Goal: Task Accomplishment & Management: Complete application form

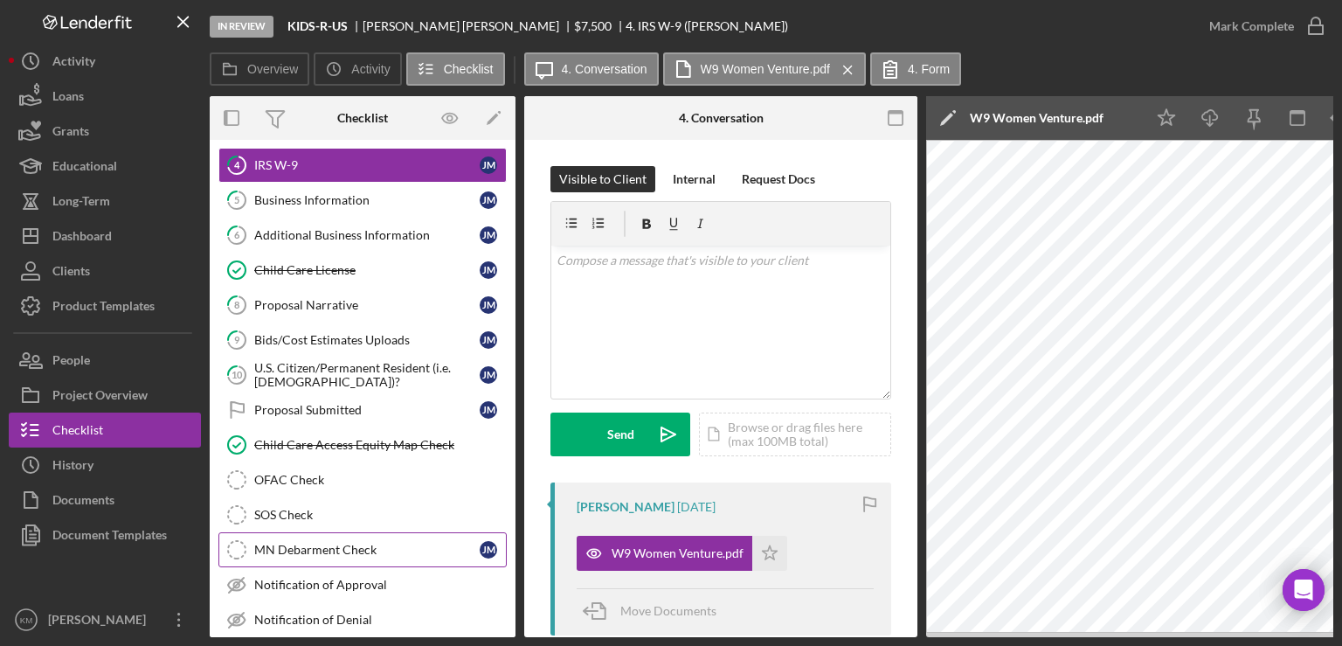
click at [343, 549] on div "MN Debarment Check" at bounding box center [366, 550] width 225 height 14
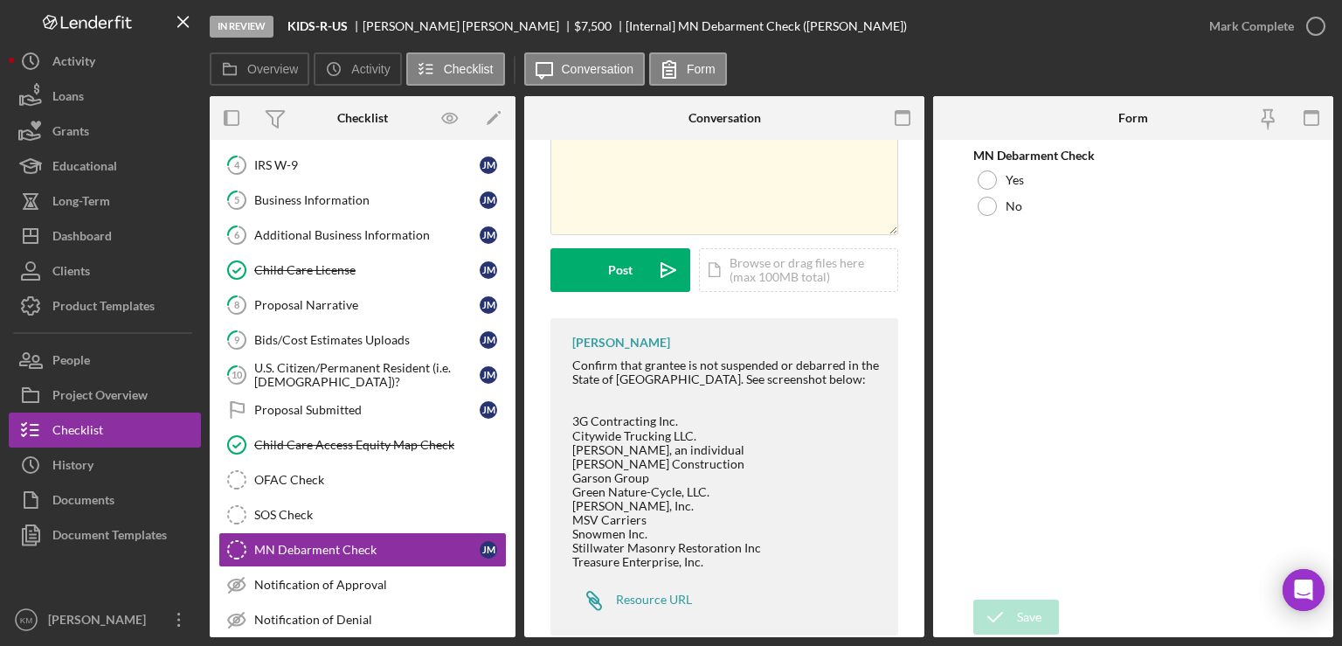
scroll to position [141, 0]
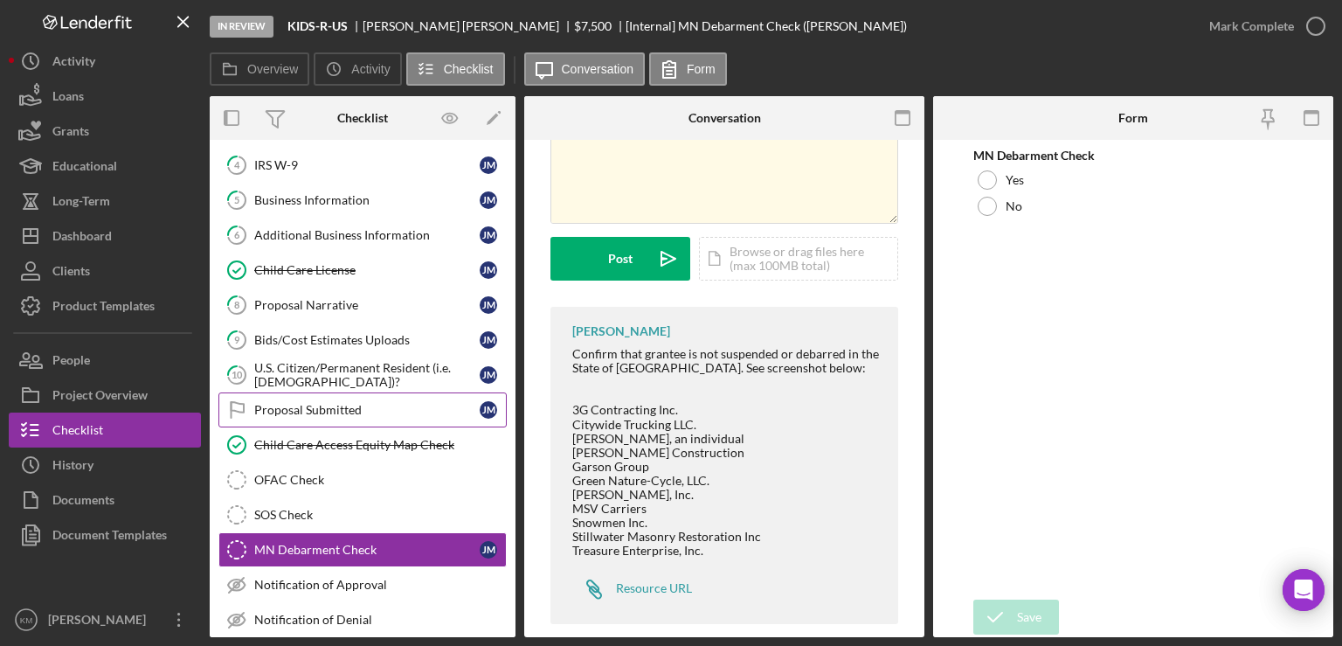
click at [239, 388] on icon "Proposal Submitted" at bounding box center [237, 410] width 44 height 44
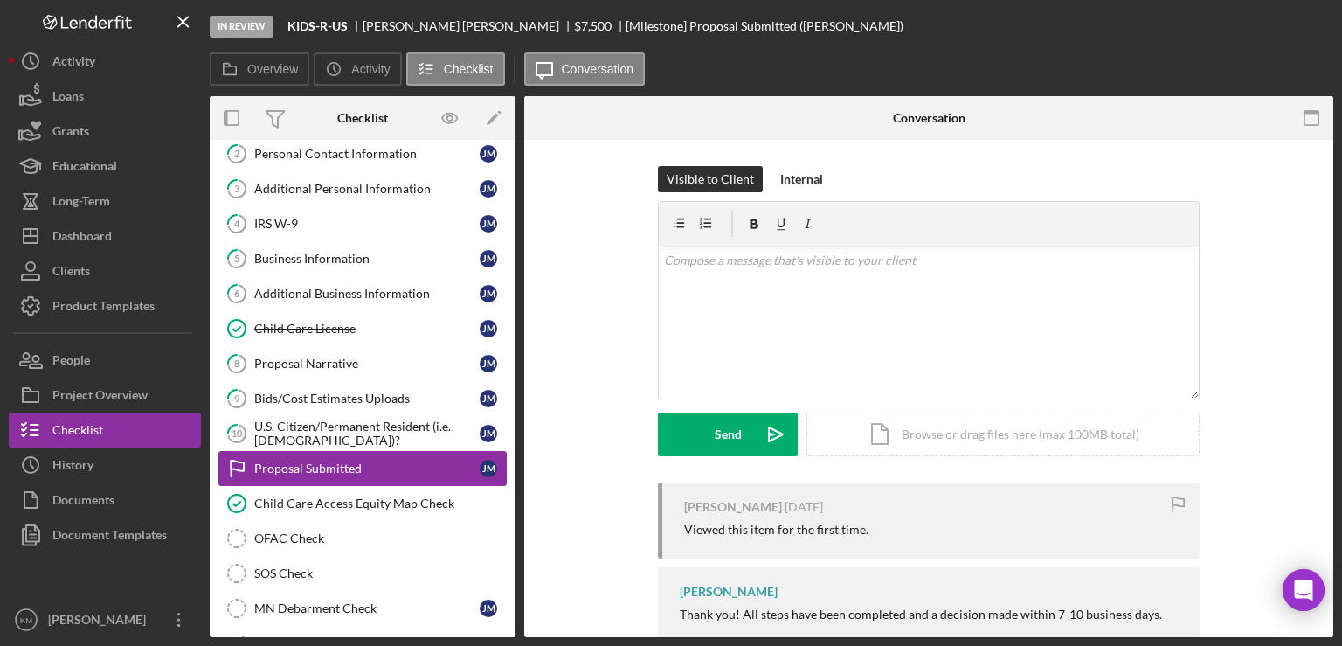
scroll to position [67, 0]
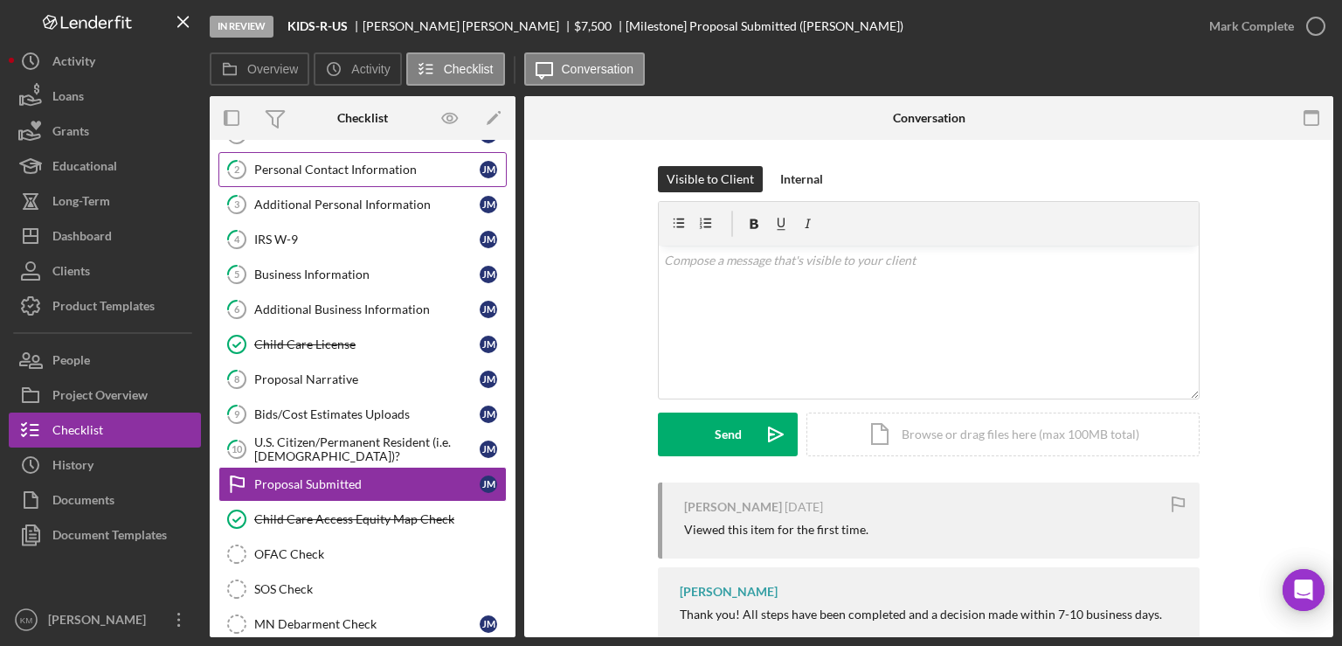
click at [335, 183] on link "2 Personal Contact Information [PERSON_NAME]" at bounding box center [362, 169] width 288 height 35
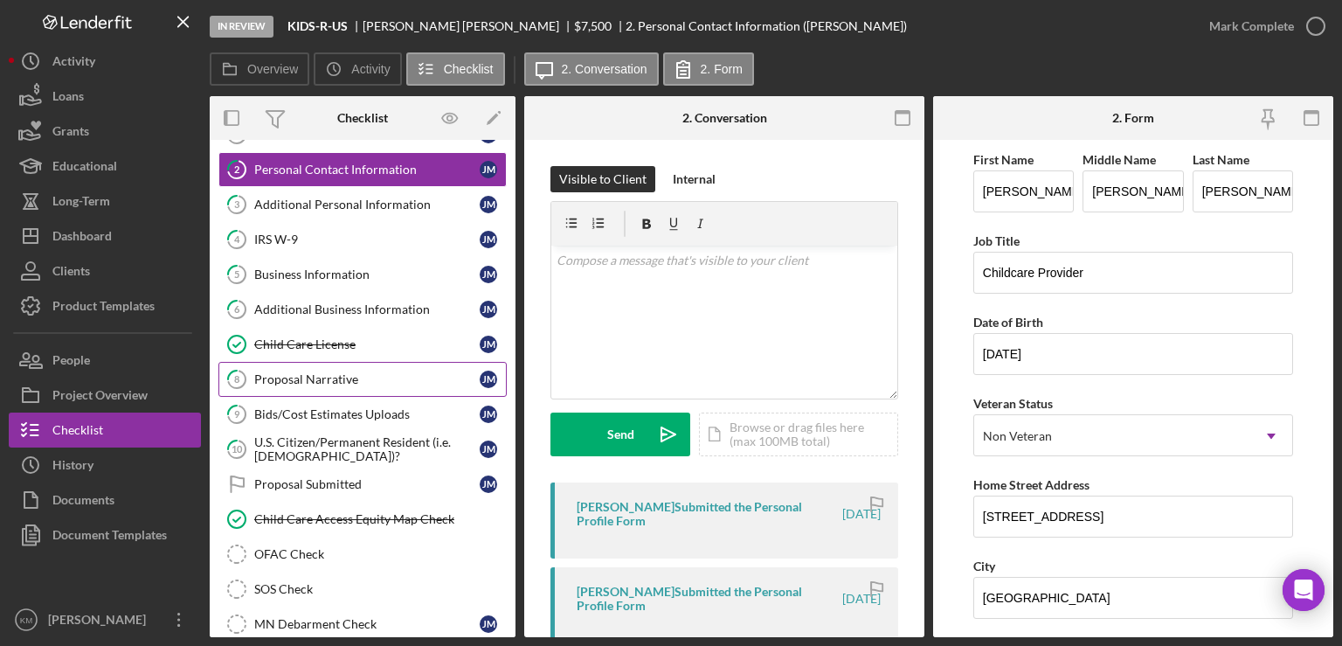
click at [338, 374] on div "Proposal Narrative" at bounding box center [366, 379] width 225 height 14
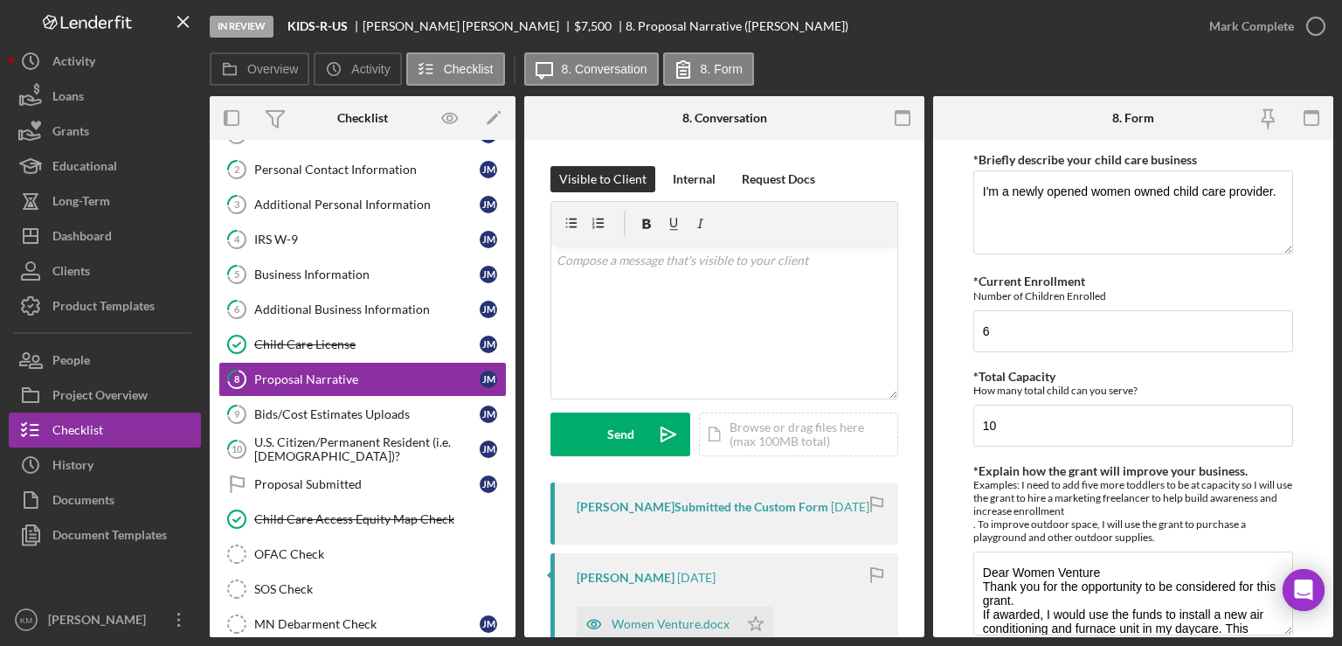
drag, startPoint x: 1331, startPoint y: 217, endPoint x: 1335, endPoint y: 251, distance: 34.3
click at [1335, 251] on div "In Review KIDS-R-US [PERSON_NAME] $7,500 $7,500 8. Proposal Narrative ([PERSON_…" at bounding box center [671, 323] width 1342 height 646
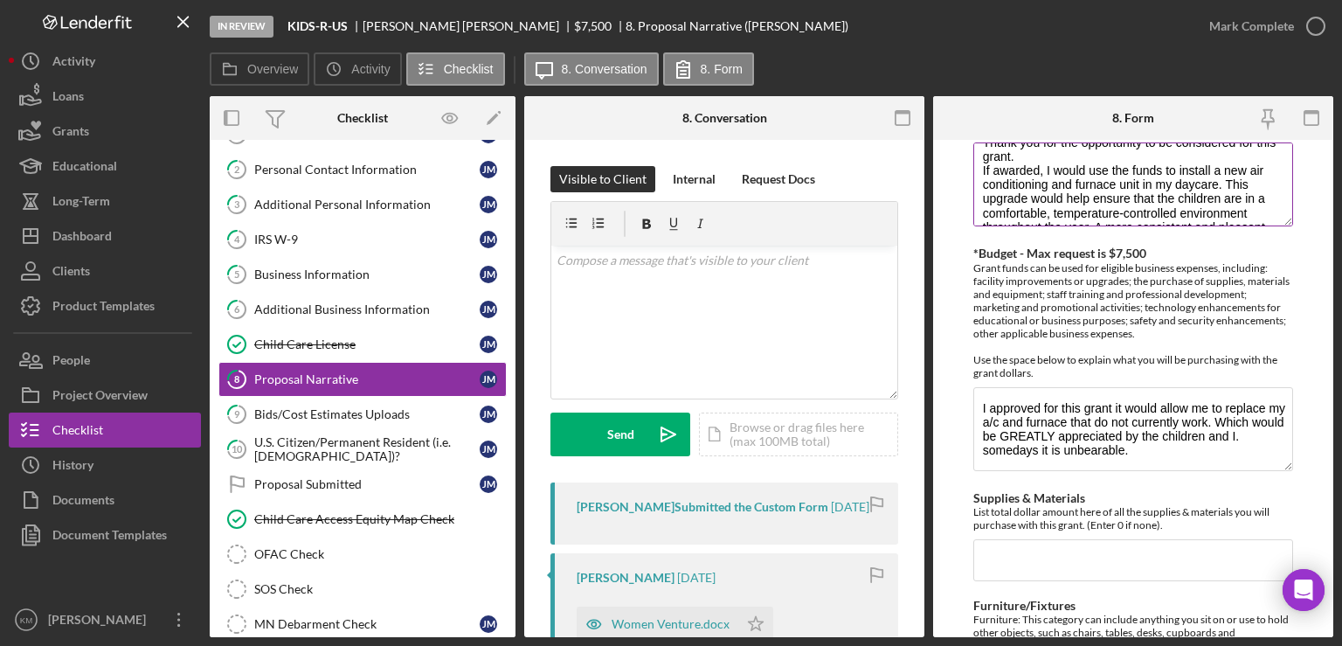
scroll to position [70, 0]
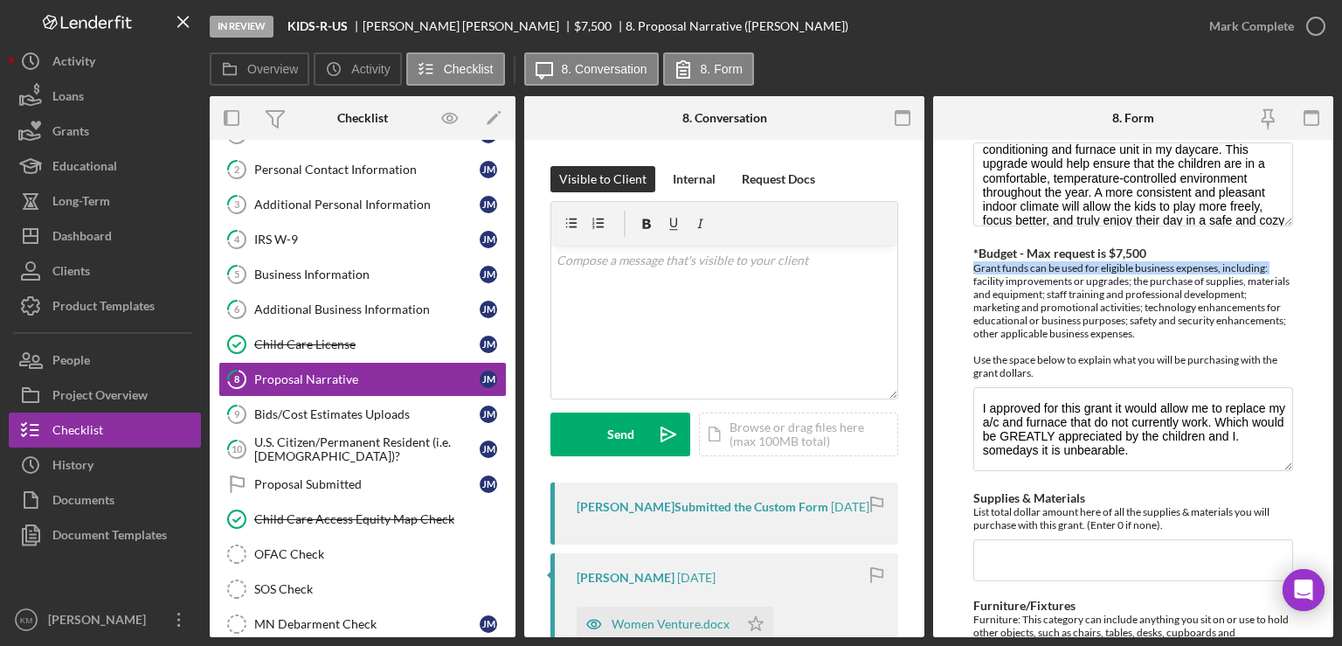
drag, startPoint x: 1328, startPoint y: 251, endPoint x: 1322, endPoint y: 267, distance: 17.7
click at [1322, 267] on form "*Briefly describe your child care business I'm a newly opened women owned child…" at bounding box center [1133, 388] width 400 height 497
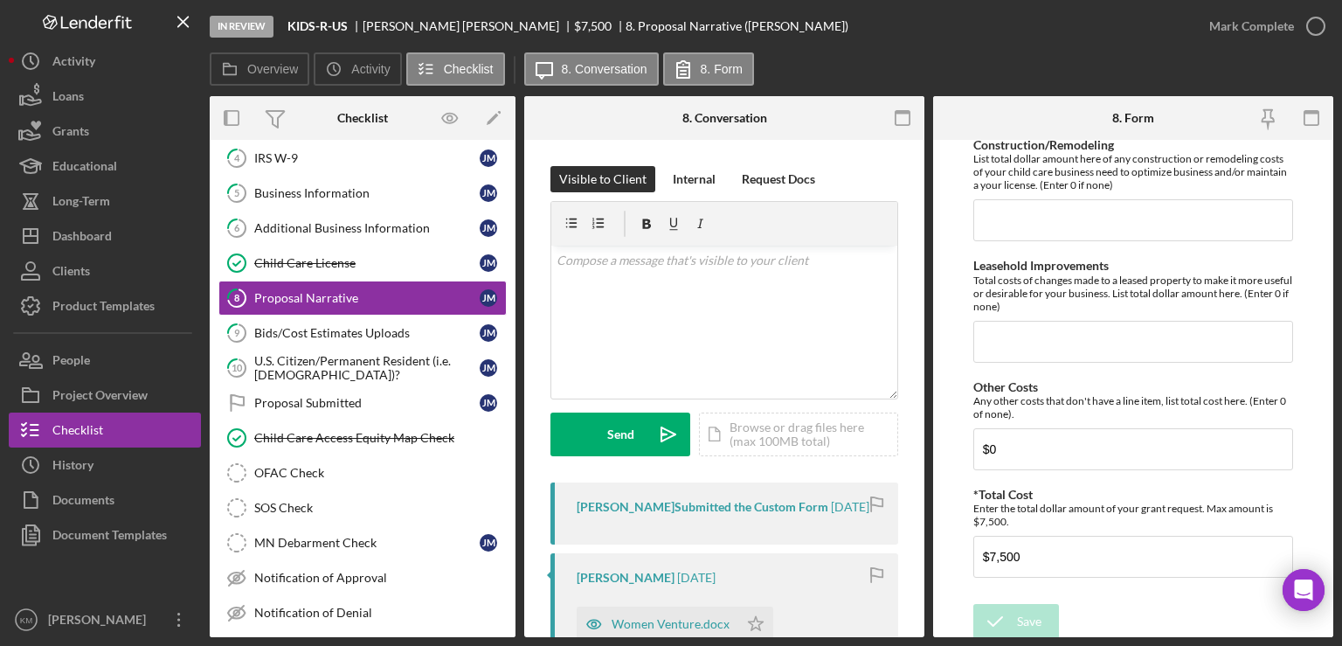
scroll to position [168, 0]
